Goal: Task Accomplishment & Management: Use online tool/utility

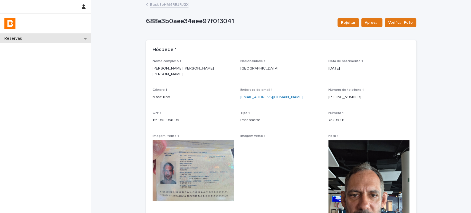
click at [41, 36] on div "Reservas" at bounding box center [45, 39] width 91 height 10
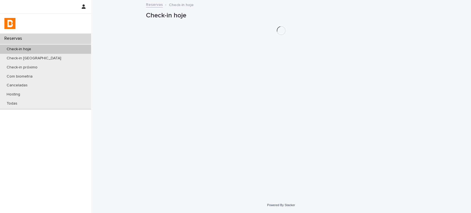
click at [35, 48] on div "Check-in hoje" at bounding box center [45, 49] width 91 height 9
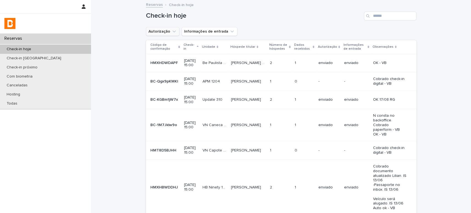
click at [171, 30] on icon "Autorização" at bounding box center [174, 32] width 6 height 6
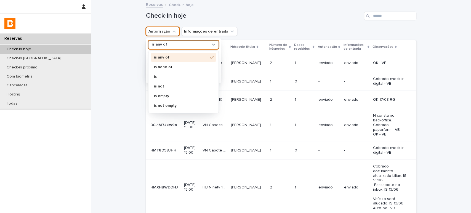
click at [174, 44] on div "is any of" at bounding box center [180, 45] width 61 height 6
click at [159, 85] on p "is not" at bounding box center [181, 86] width 54 height 4
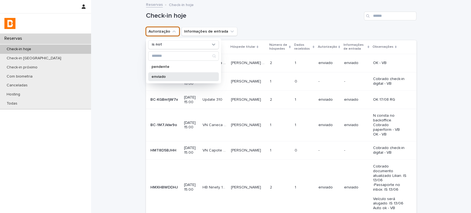
click at [159, 78] on p "enviado" at bounding box center [181, 77] width 59 height 4
click at [241, 6] on div "Reservas Check-in hoje" at bounding box center [281, 5] width 276 height 8
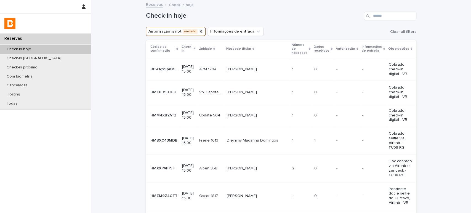
click at [314, 46] on p "Dados recebidos" at bounding box center [322, 49] width 16 height 10
